Goal: Task Accomplishment & Management: Complete application form

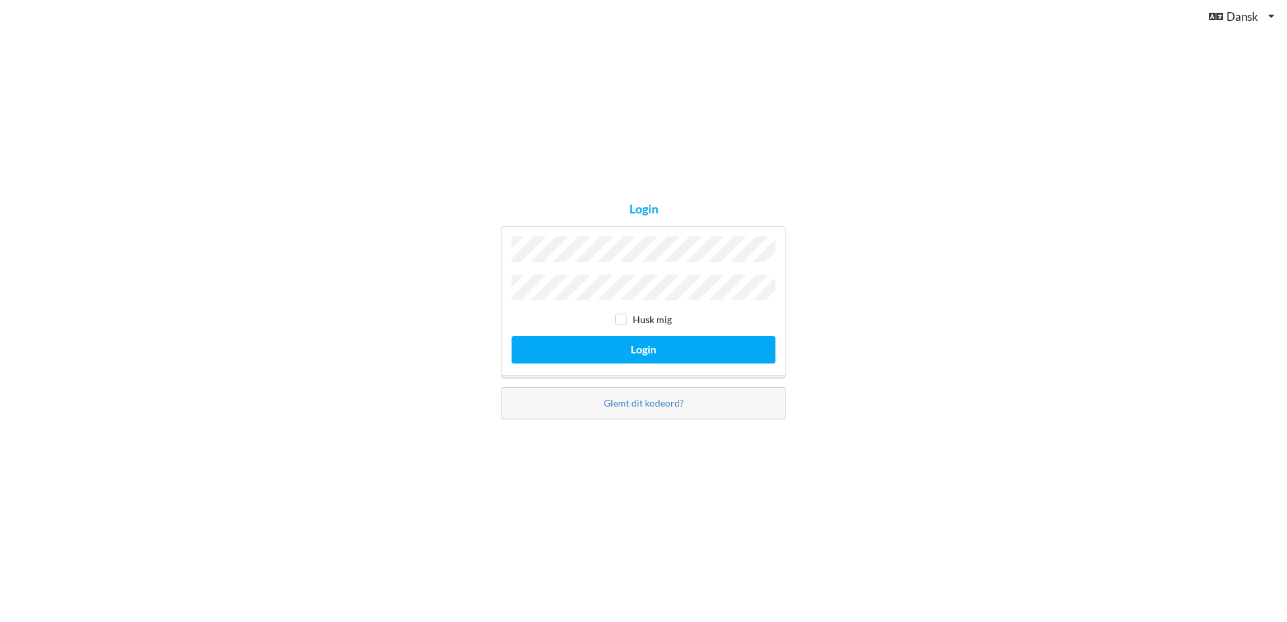
click at [512, 336] on button "Login" at bounding box center [644, 350] width 264 height 28
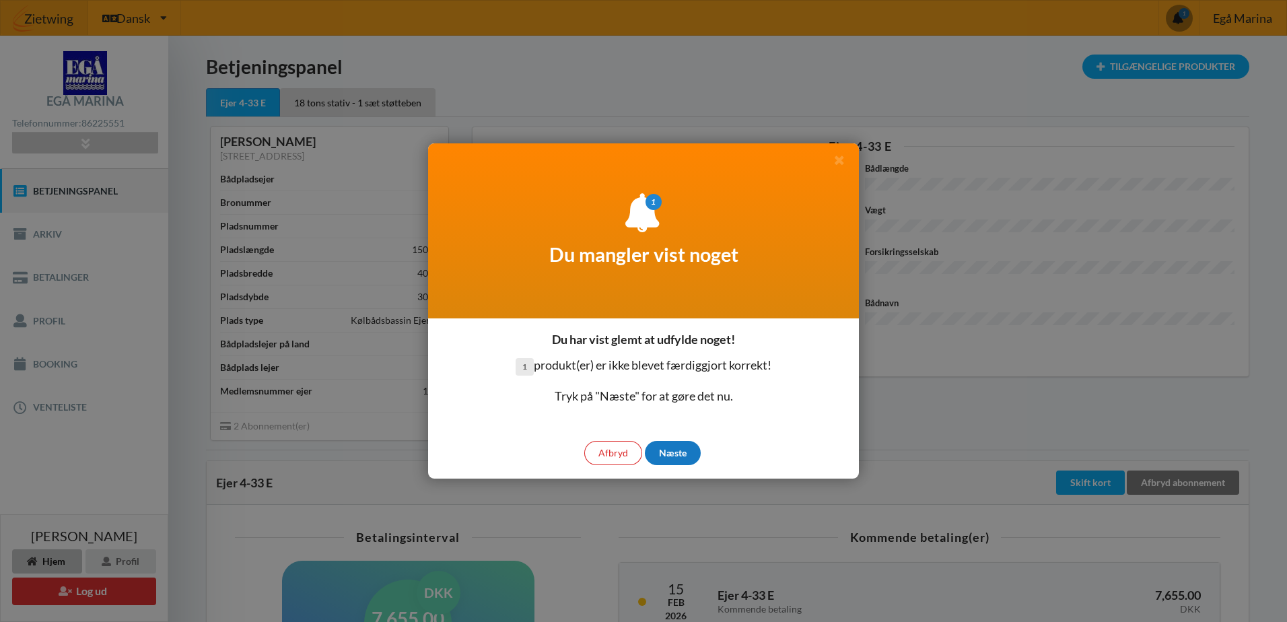
click at [671, 454] on div "Næste" at bounding box center [673, 453] width 56 height 24
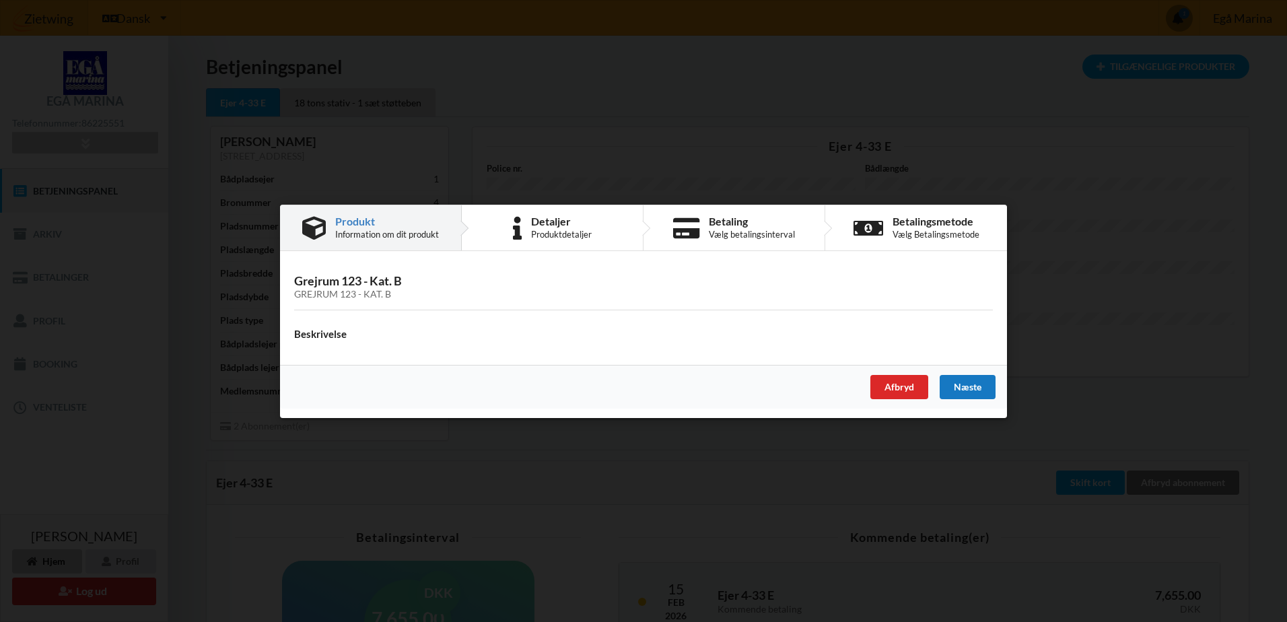
click at [972, 382] on div "Næste" at bounding box center [968, 386] width 56 height 24
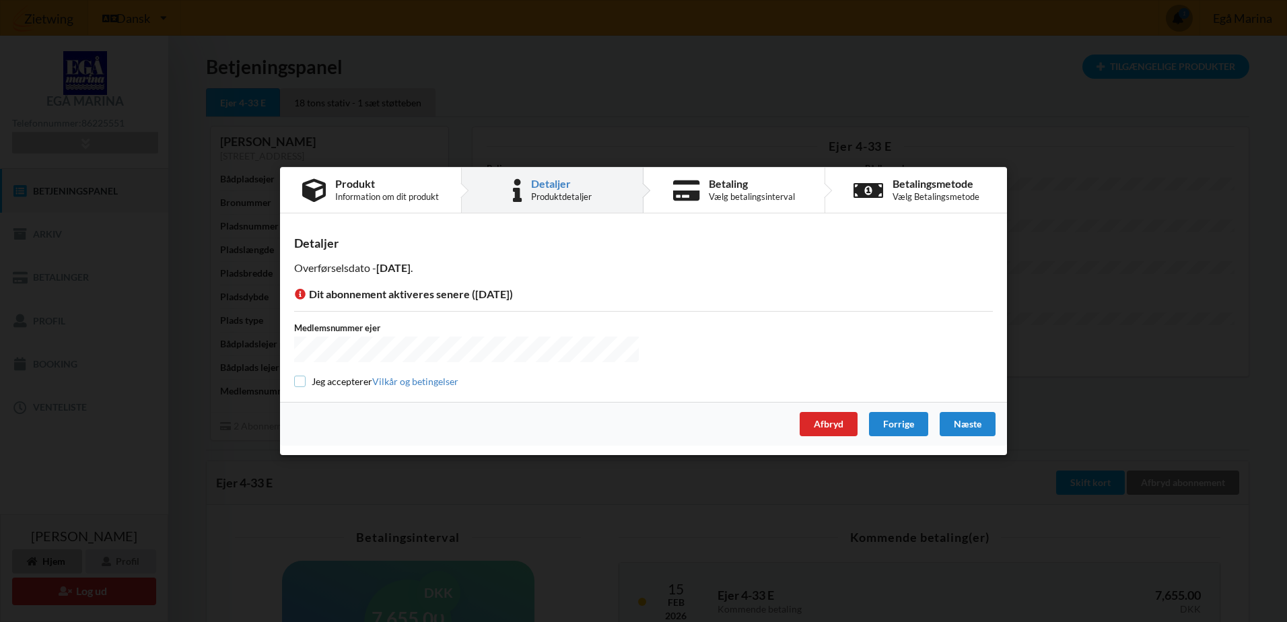
click at [300, 381] on input "checkbox" at bounding box center [299, 381] width 11 height 11
checkbox input "true"
click at [973, 428] on div "Næste" at bounding box center [968, 424] width 56 height 24
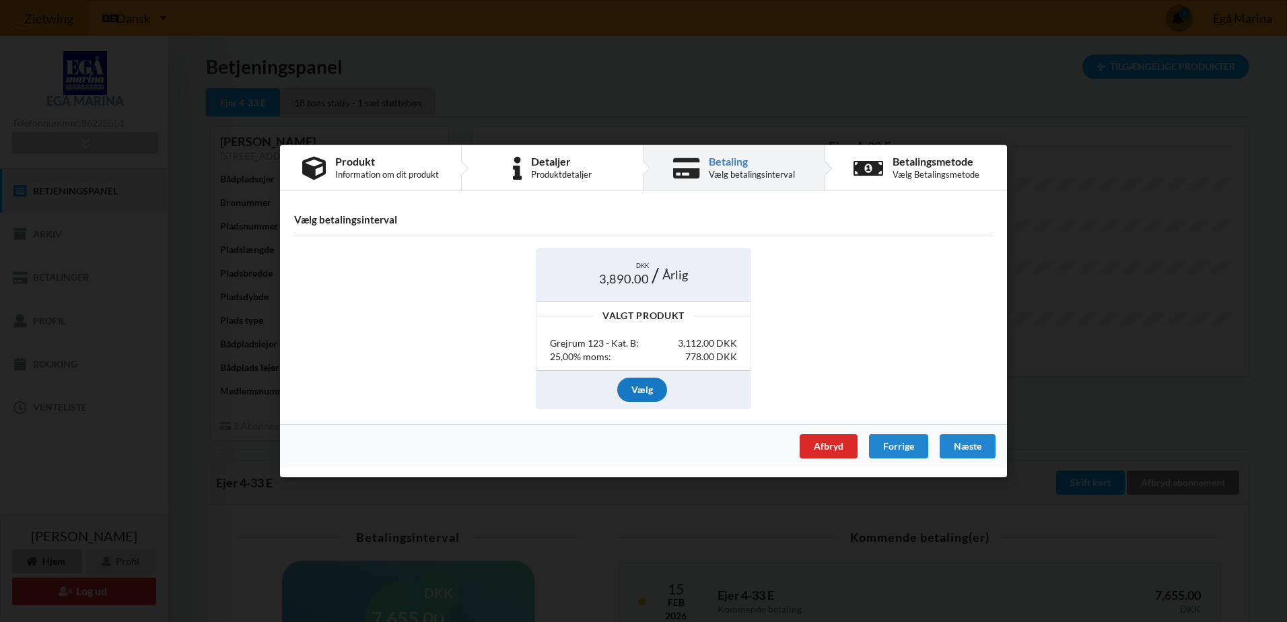
click at [644, 387] on div "Vælg" at bounding box center [642, 389] width 50 height 24
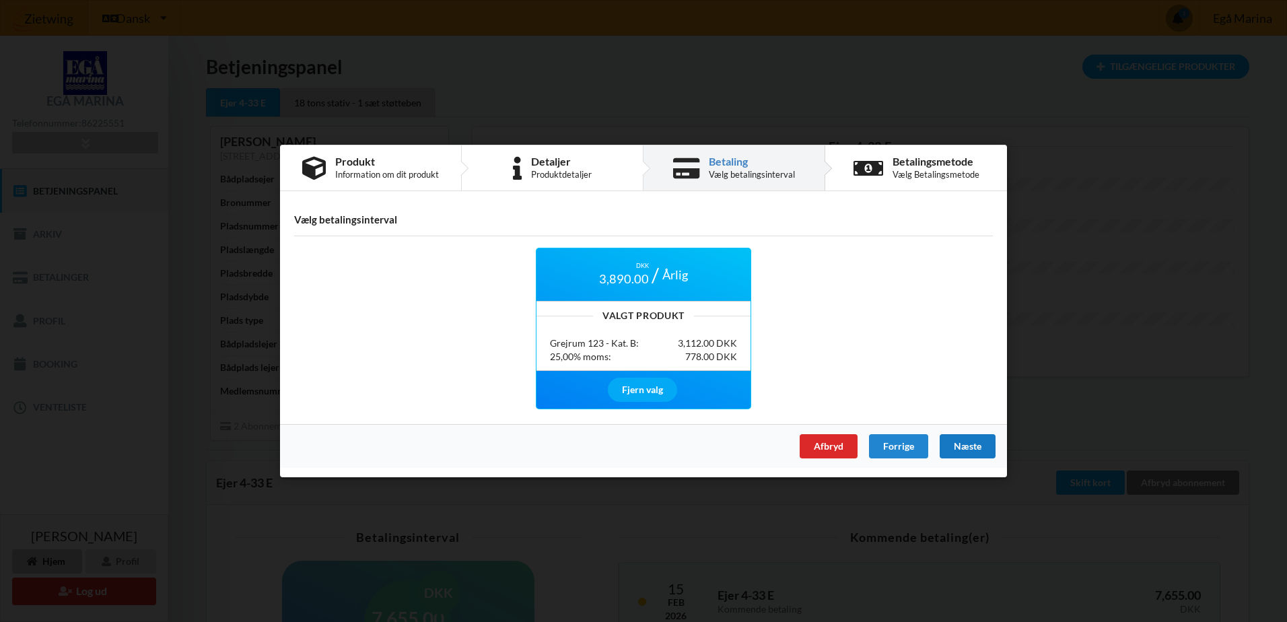
click at [969, 444] on div "Næste" at bounding box center [968, 446] width 56 height 24
click at [969, 444] on div "Afbryd Forrige Næste" at bounding box center [643, 446] width 727 height 44
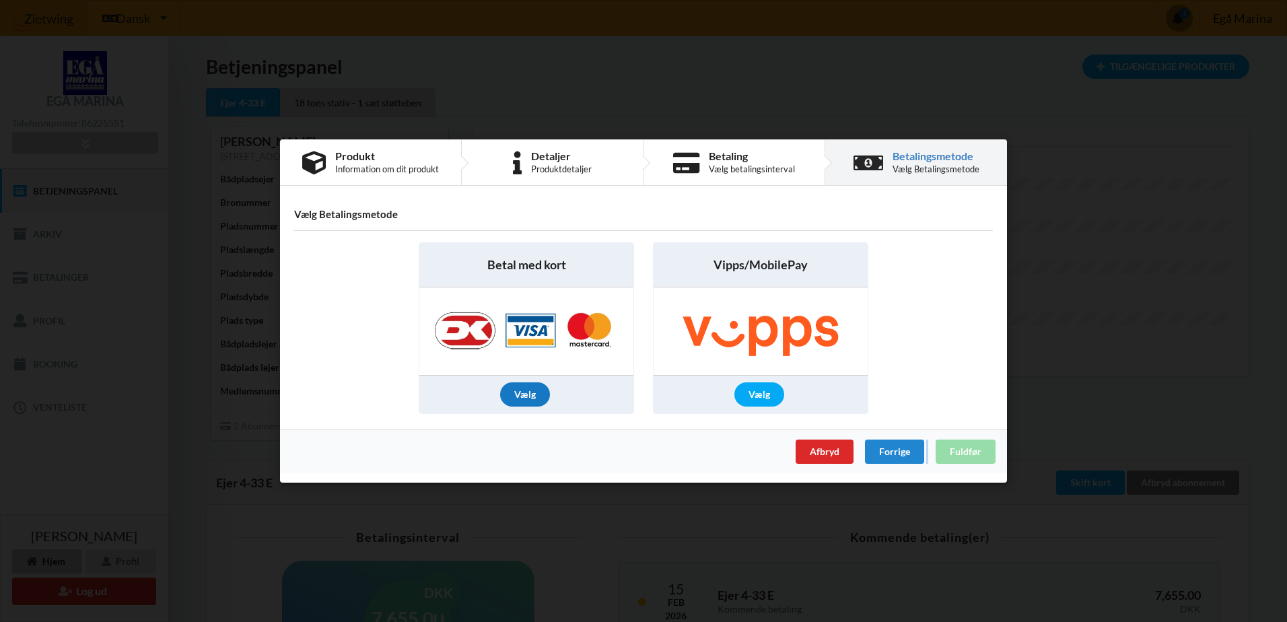
click at [529, 396] on div "Vælg" at bounding box center [525, 394] width 50 height 24
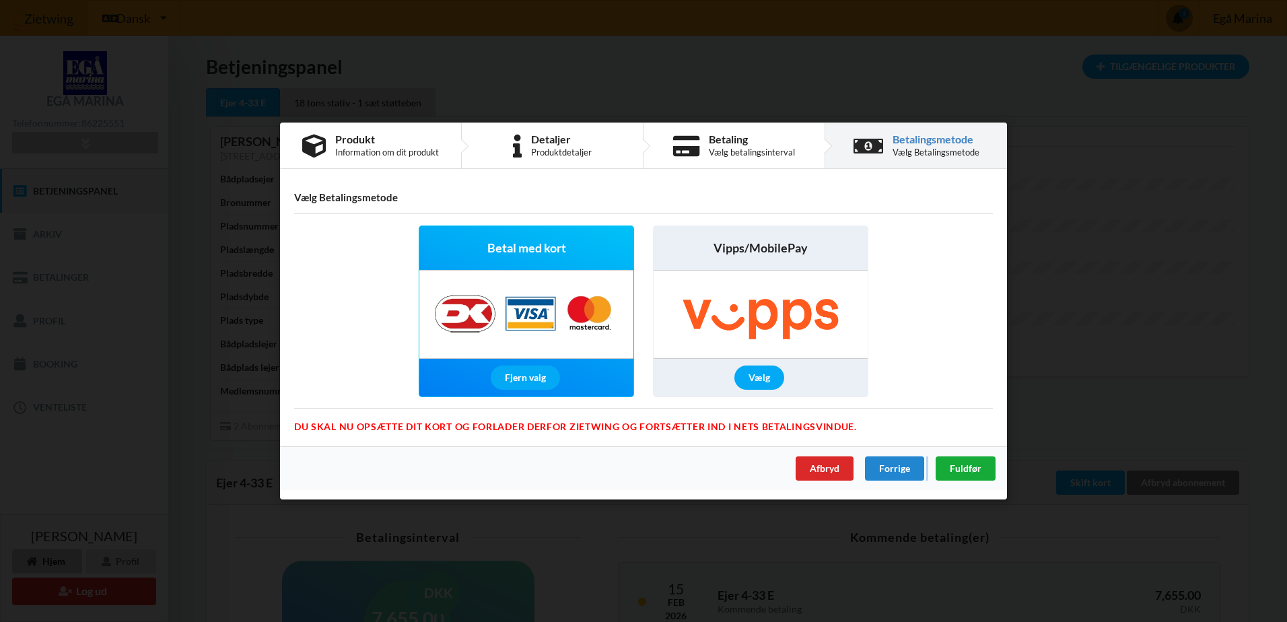
click at [963, 467] on span "Fuldfør" at bounding box center [966, 468] width 32 height 11
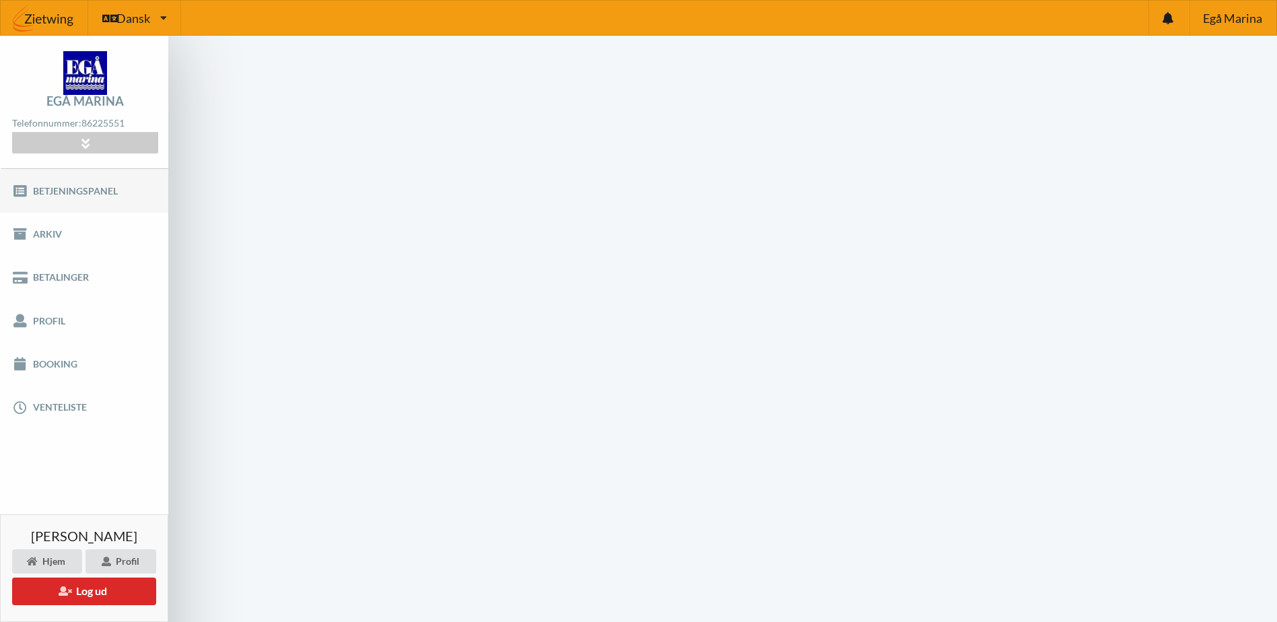
click at [100, 193] on link "Betjeningspanel" at bounding box center [84, 190] width 168 height 43
